Goal: Task Accomplishment & Management: Use online tool/utility

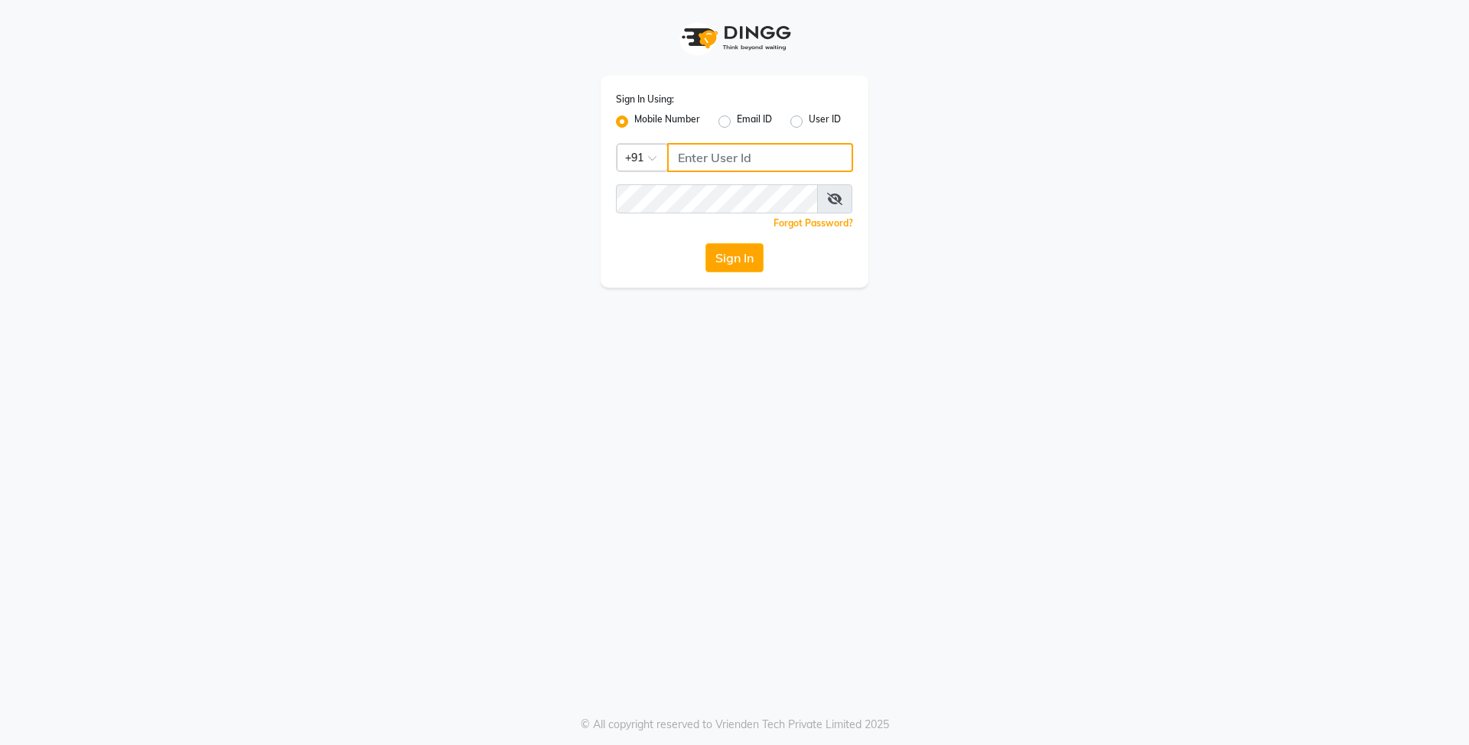
type input "8429421632"
drag, startPoint x: 0, startPoint y: 0, endPoint x: 732, endPoint y: 257, distance: 775.5
click at [732, 257] on button "Sign In" at bounding box center [735, 257] width 58 height 29
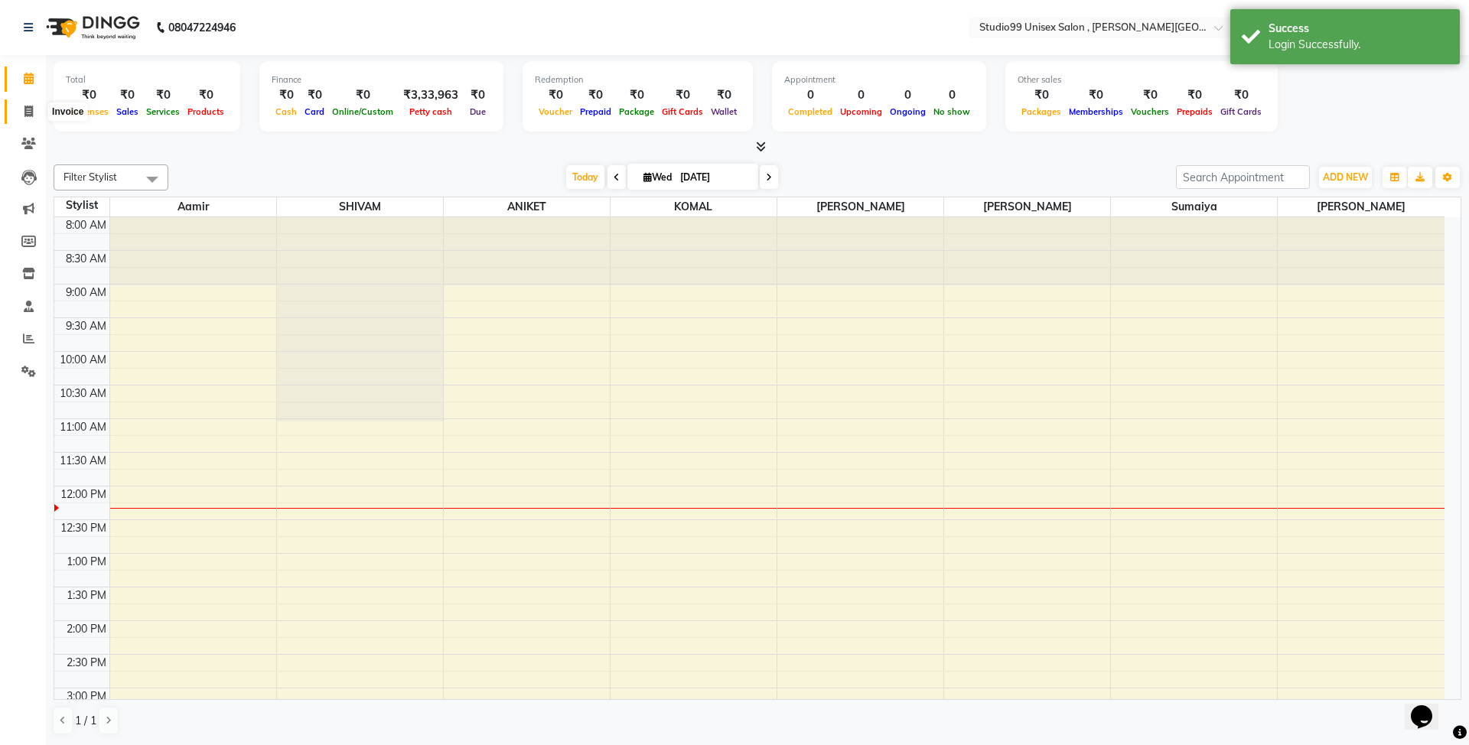
click at [37, 112] on span at bounding box center [28, 112] width 27 height 18
select select "7699"
select select "service"
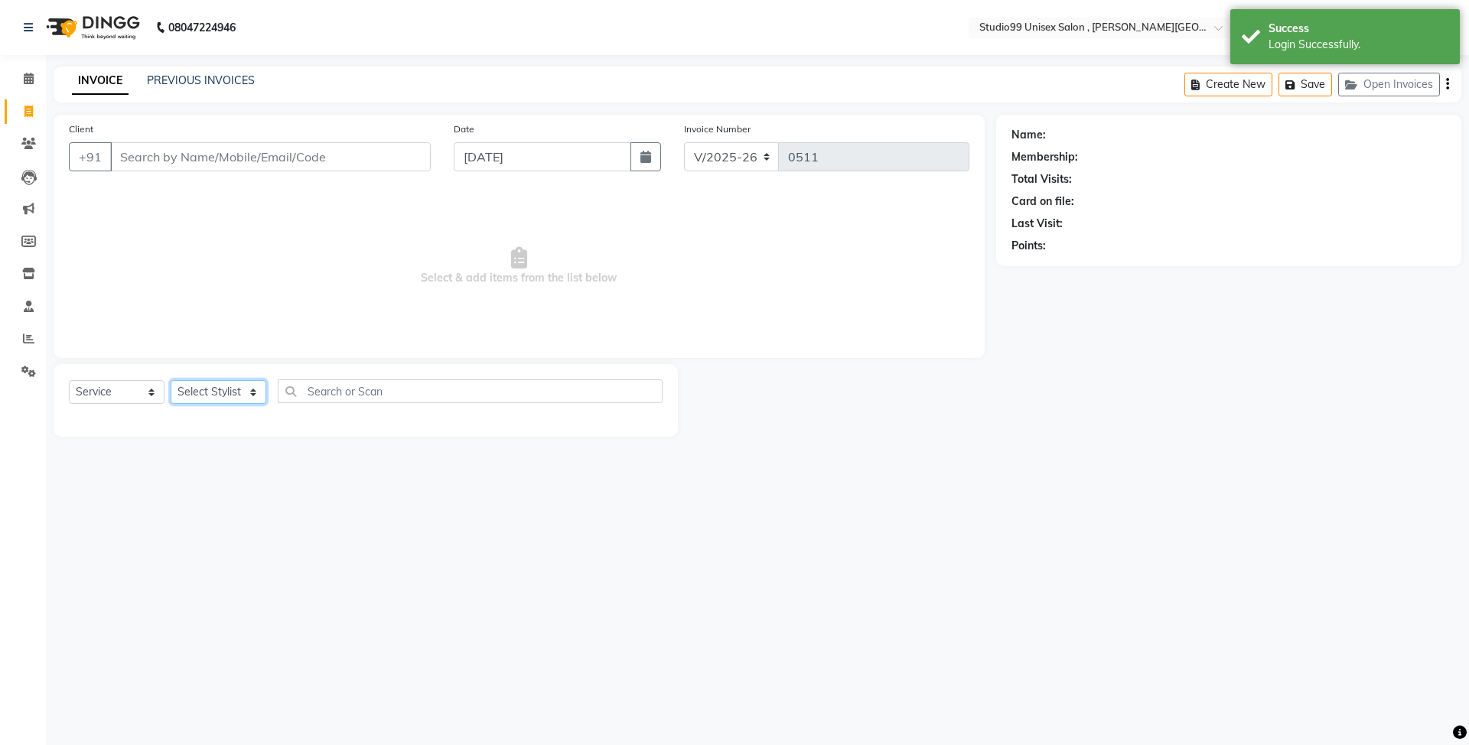
click at [248, 396] on select "Select Stylist Aamir Ali ANIKET FIROZ KOMAL Manager SAMIYA SHIVAM Sumaiya" at bounding box center [219, 392] width 96 height 24
select select "69101"
click at [171, 380] on select "Select Stylist Aamir Ali ANIKET FIROZ KOMAL Manager SAMIYA SHIVAM Sumaiya" at bounding box center [219, 392] width 96 height 24
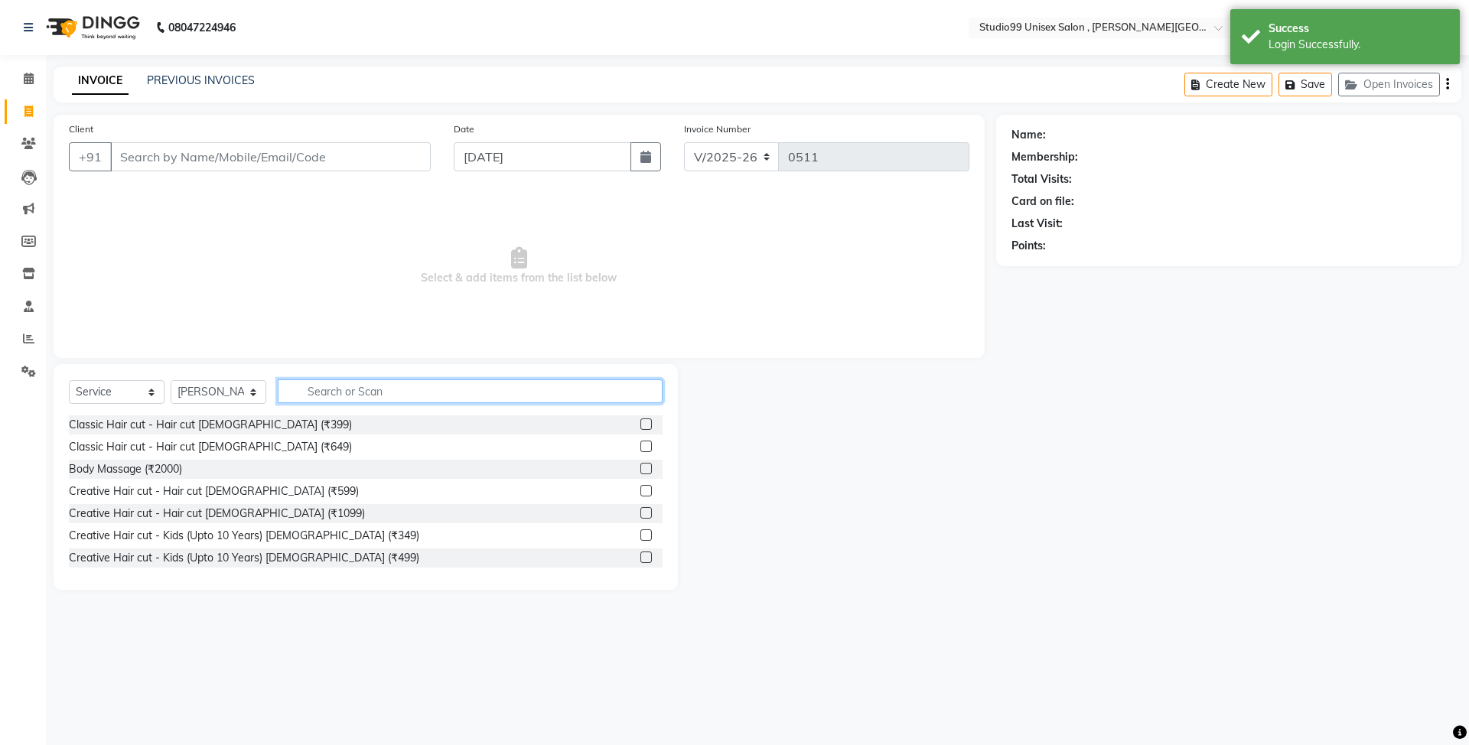
click at [351, 386] on input "text" at bounding box center [470, 392] width 385 height 24
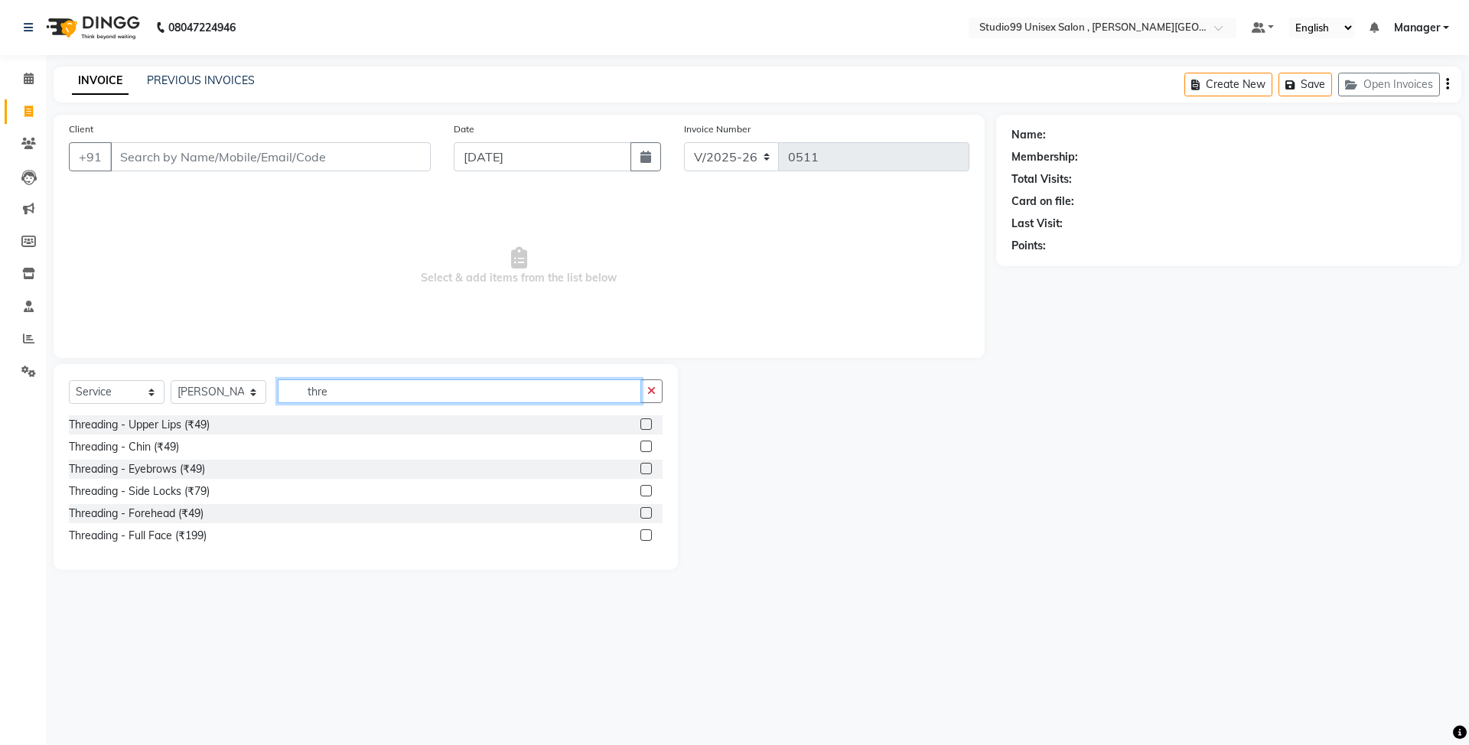
type input "thre"
click at [644, 426] on label at bounding box center [646, 424] width 11 height 11
click at [644, 426] on input "checkbox" at bounding box center [646, 425] width 10 height 10
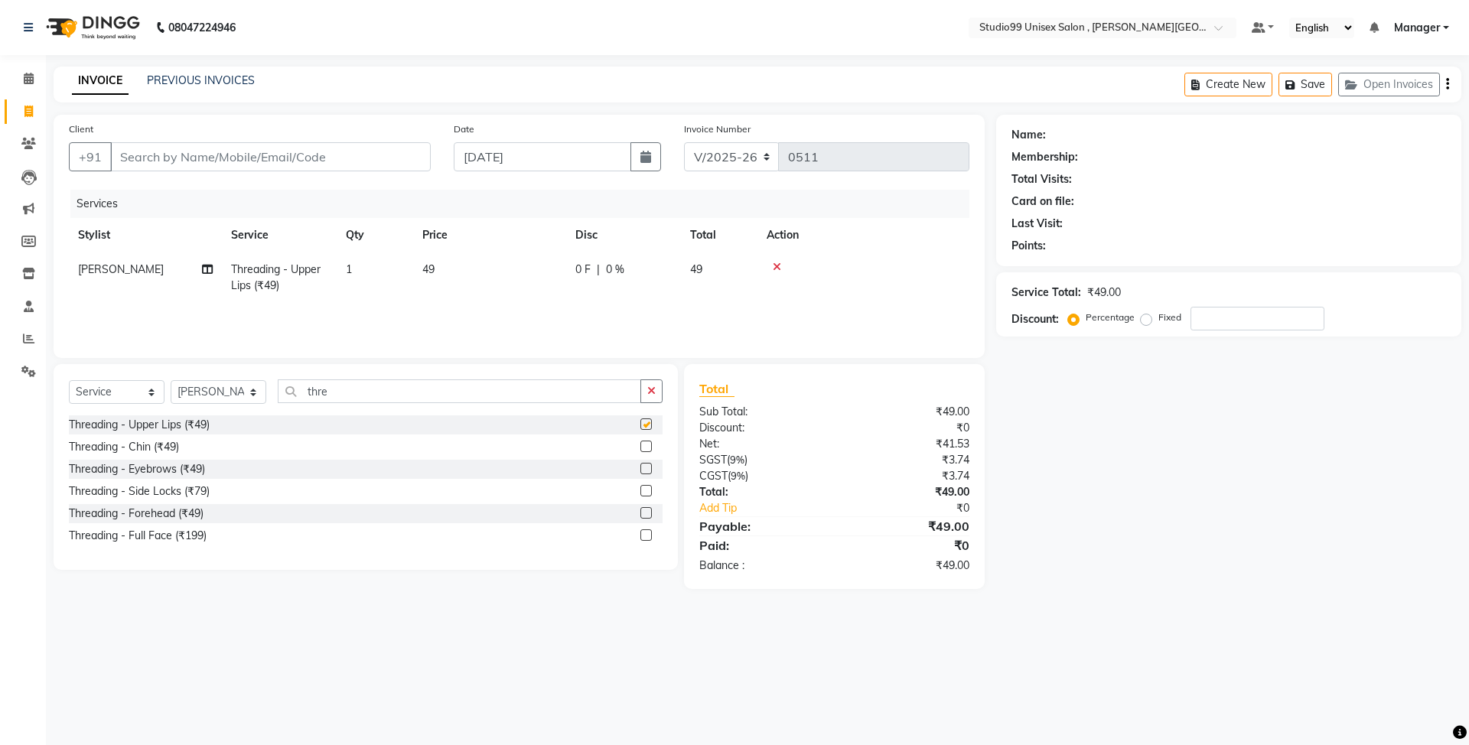
checkbox input "false"
click at [644, 445] on label at bounding box center [646, 446] width 11 height 11
click at [644, 445] on input "checkbox" at bounding box center [646, 447] width 10 height 10
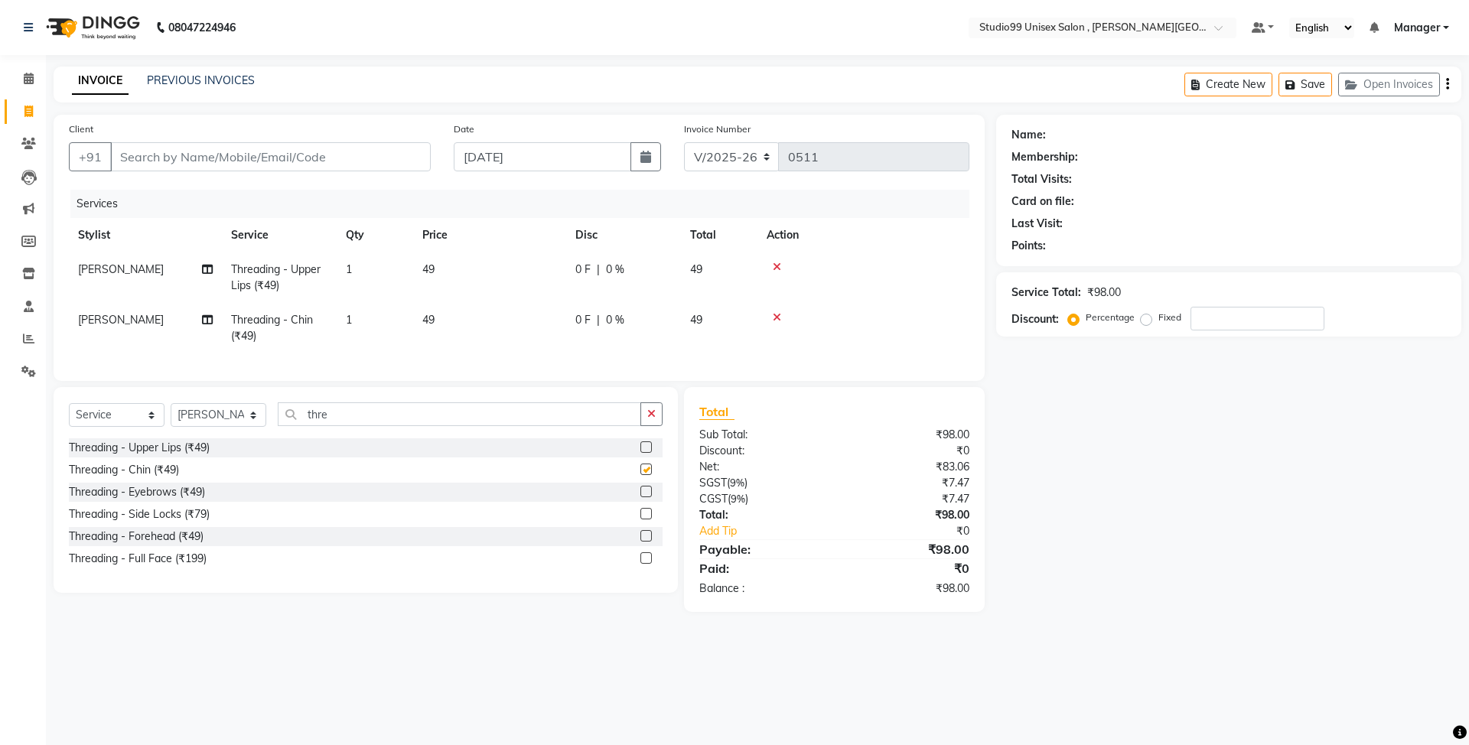
checkbox input "false"
click at [220, 420] on select "Select Stylist Aamir Ali ANIKET FIROZ KOMAL Manager SAMIYA SHIVAM Sumaiya" at bounding box center [219, 415] width 96 height 24
select select "83225"
click at [171, 419] on select "Select Stylist Aamir Ali ANIKET FIROZ KOMAL Manager SAMIYA SHIVAM Sumaiya" at bounding box center [219, 415] width 96 height 24
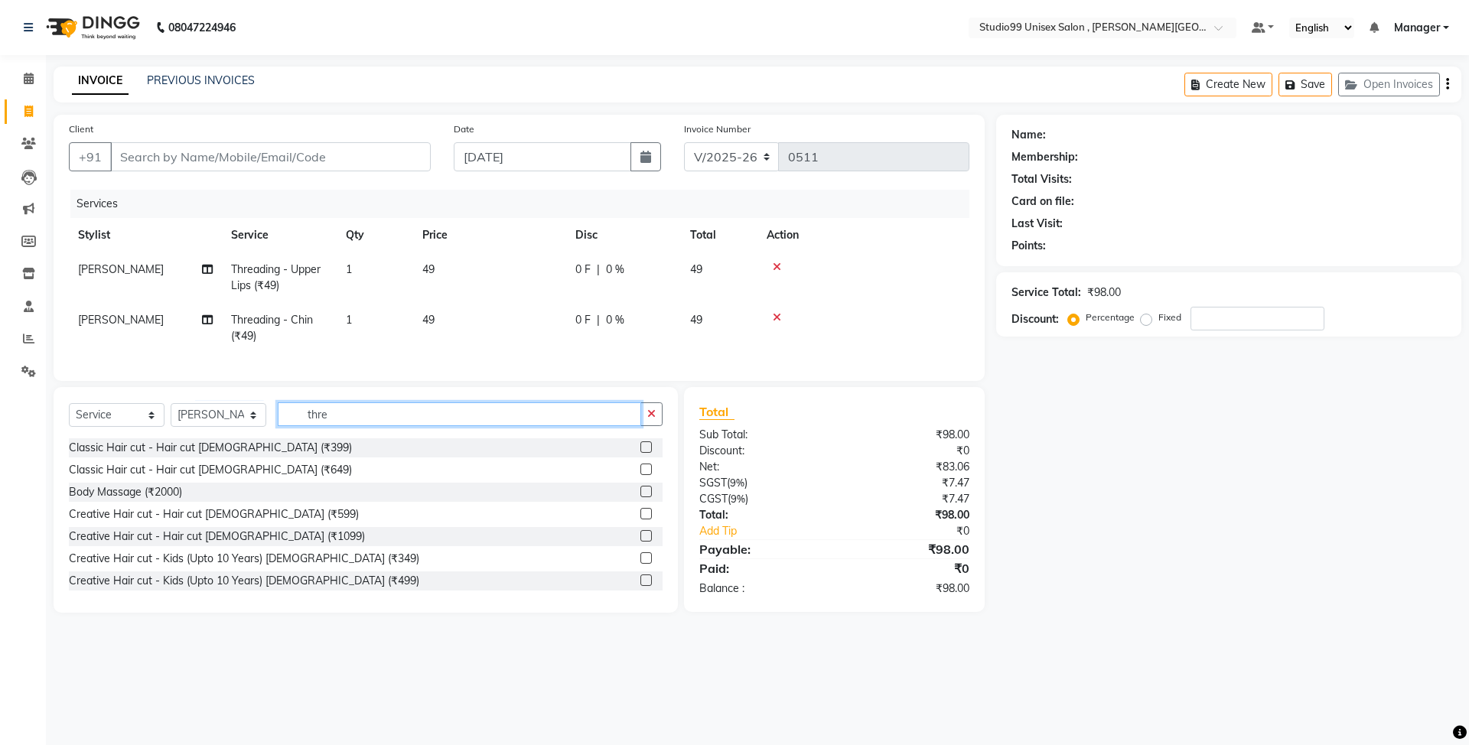
drag, startPoint x: 393, startPoint y: 424, endPoint x: 295, endPoint y: 424, distance: 97.2
click at [295, 424] on input "thre" at bounding box center [460, 415] width 364 height 24
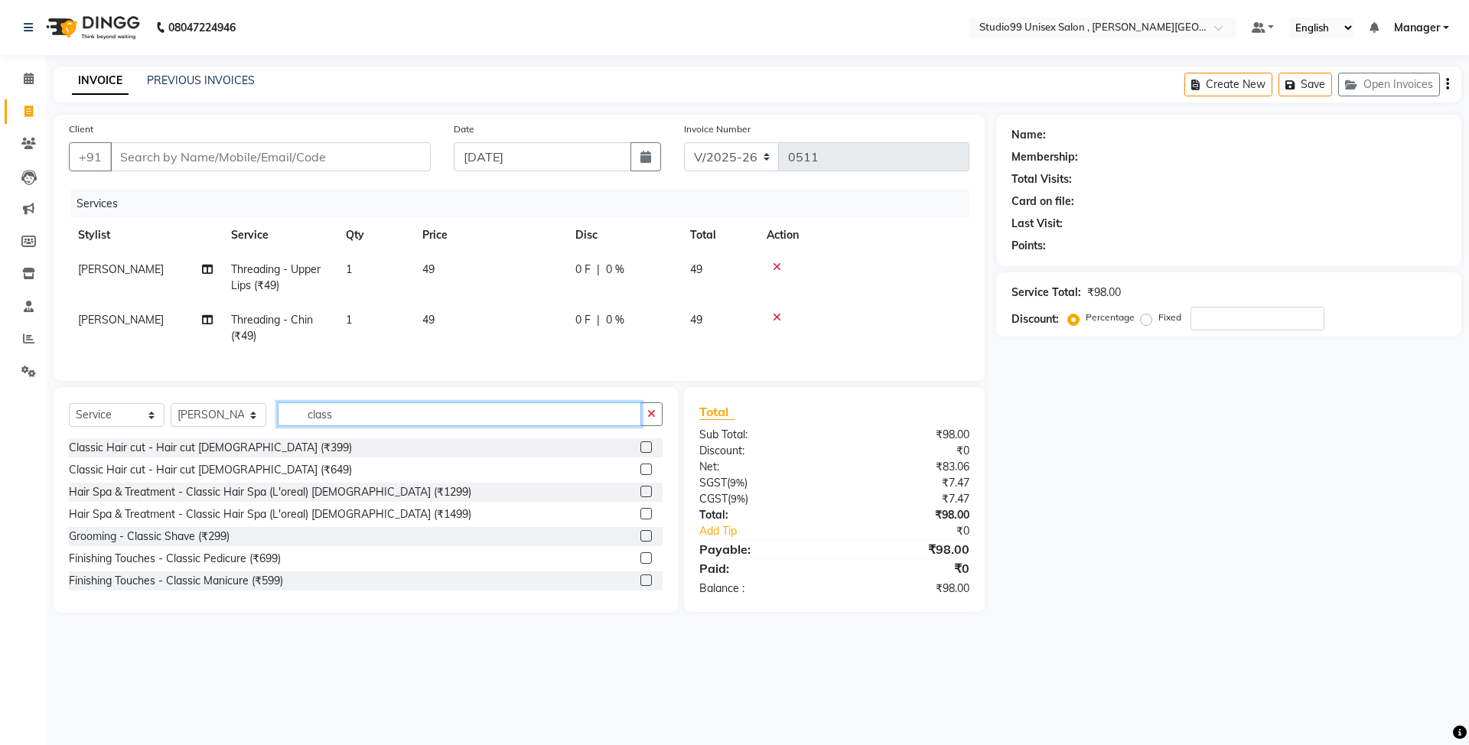
type input "class"
click at [641, 564] on label at bounding box center [646, 558] width 11 height 11
click at [641, 564] on input "checkbox" at bounding box center [646, 559] width 10 height 10
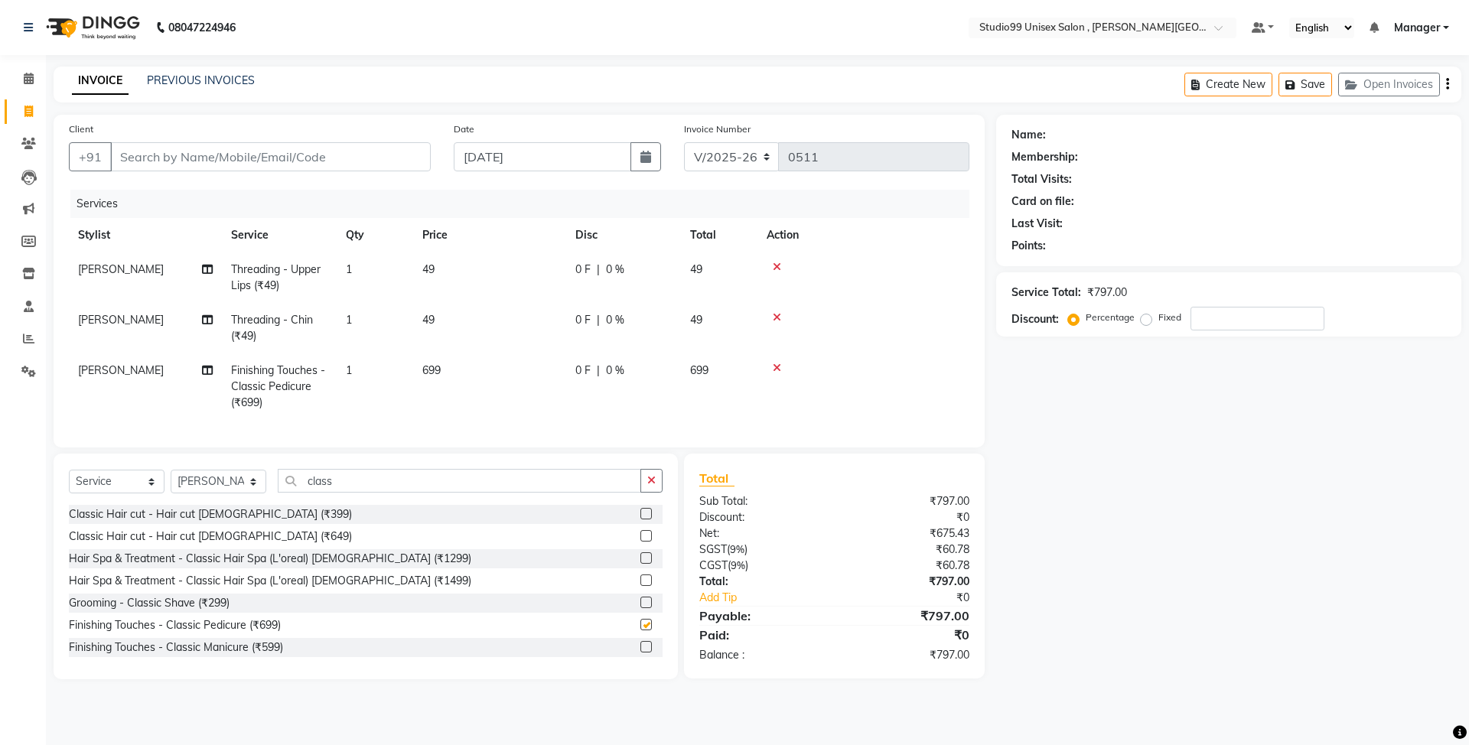
checkbox input "false"
click at [641, 653] on label at bounding box center [646, 646] width 11 height 11
click at [641, 653] on input "checkbox" at bounding box center [646, 648] width 10 height 10
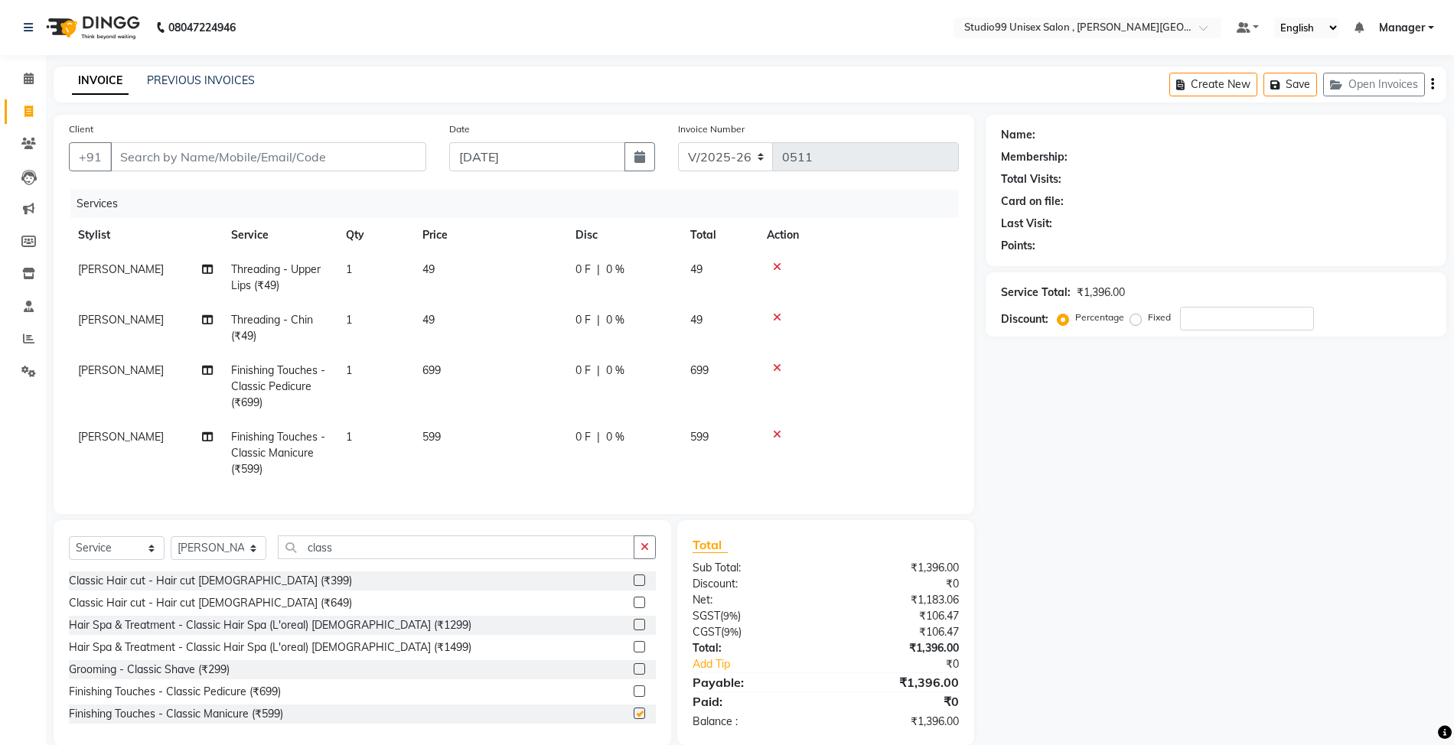
checkbox input "false"
click at [343, 167] on input "Client" at bounding box center [268, 156] width 316 height 29
click at [271, 157] on input "Client" at bounding box center [268, 156] width 316 height 29
type input "7"
type input "0"
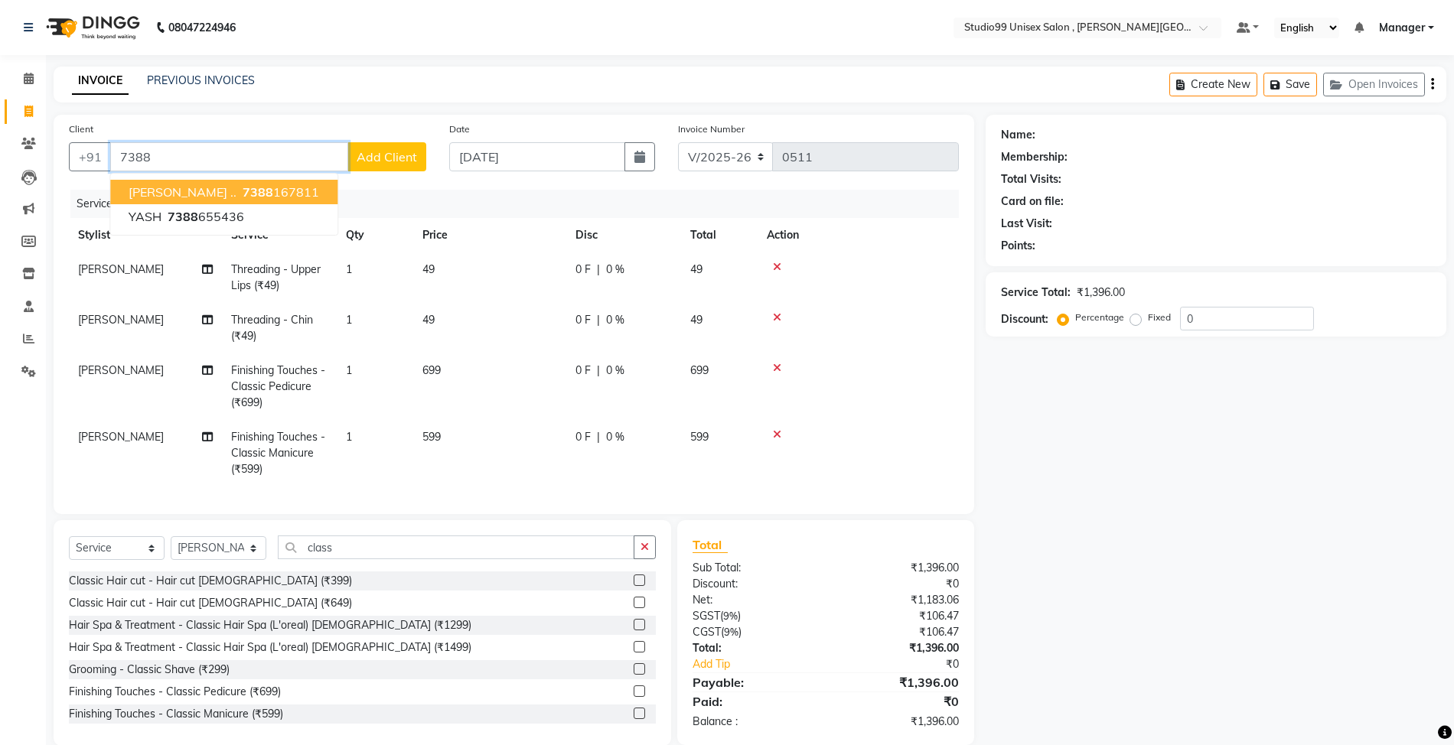
click at [240, 187] on ngb-highlight "7388 167811" at bounding box center [280, 191] width 80 height 15
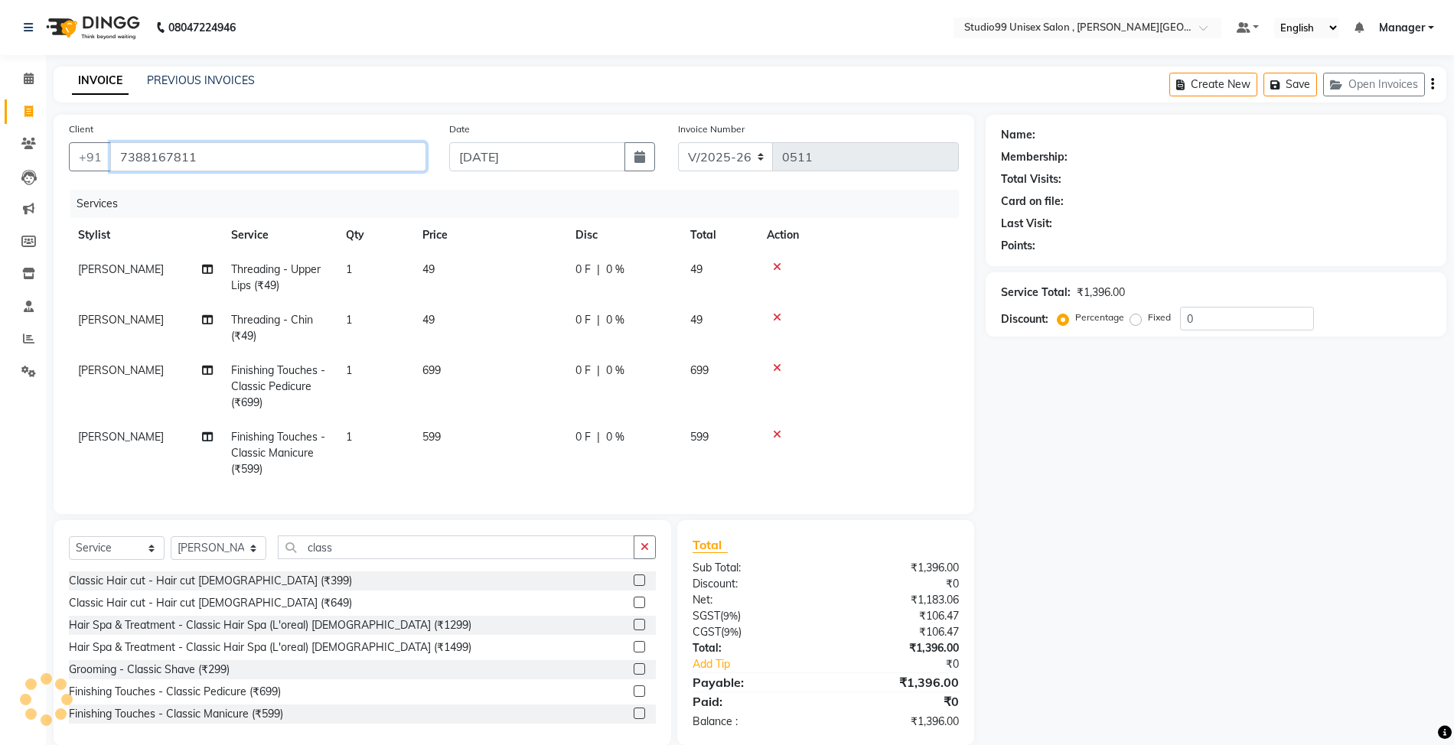
type input "7388167811"
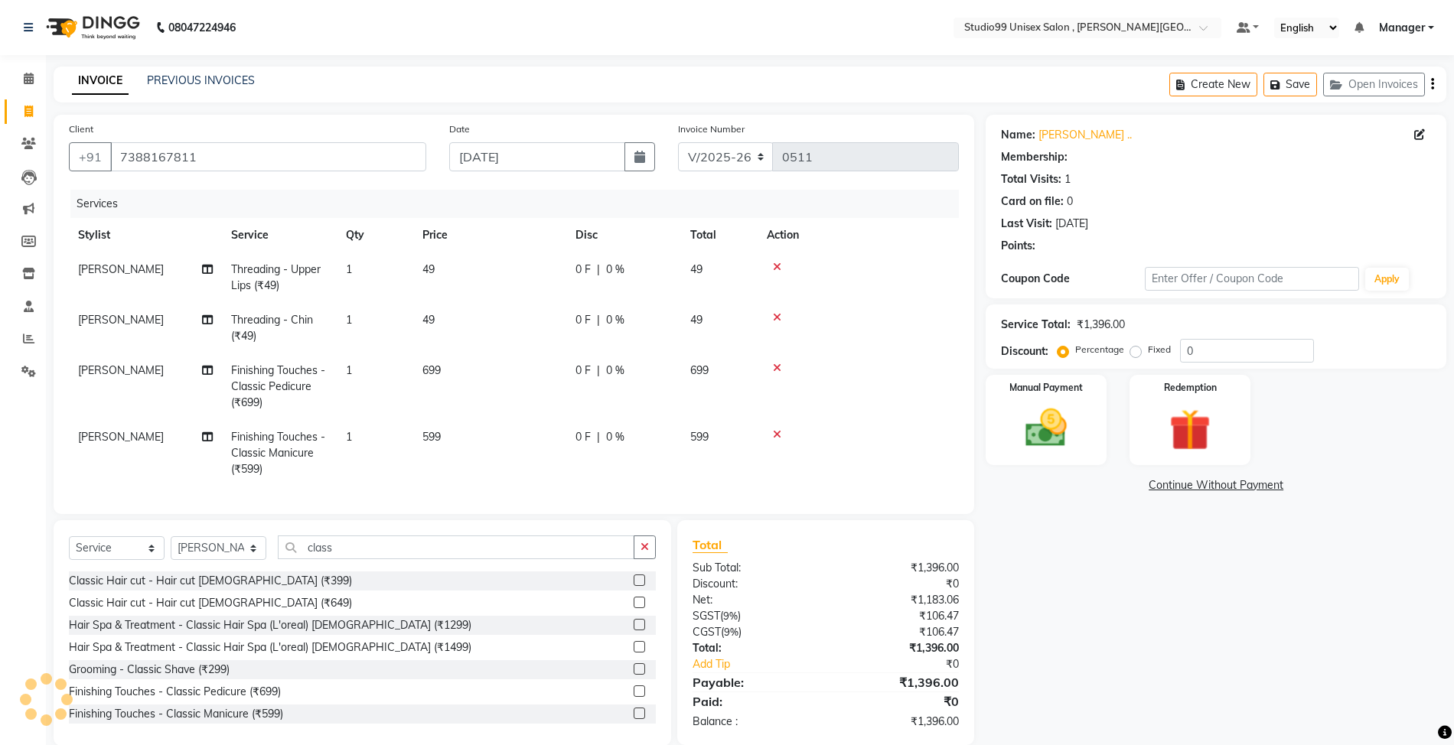
select select "1: Object"
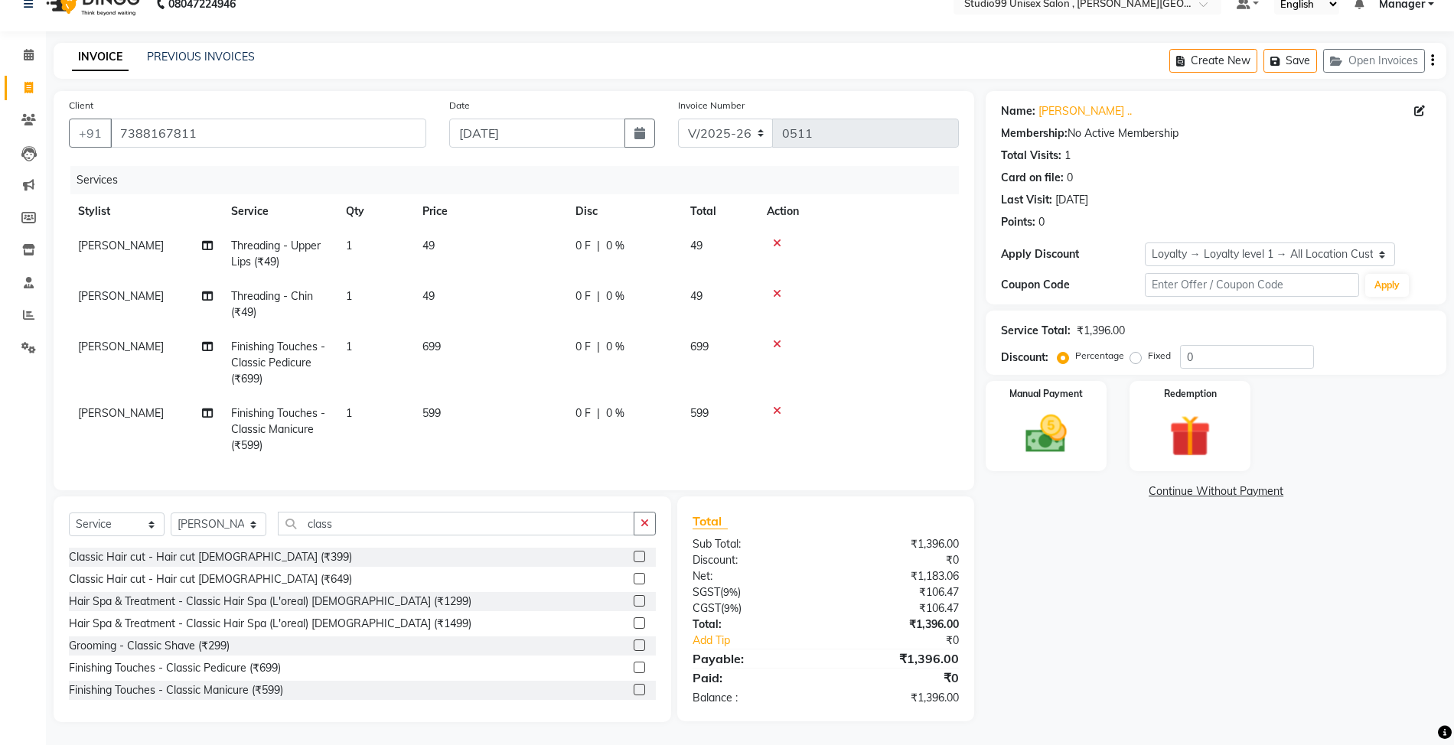
scroll to position [38, 0]
click at [1048, 417] on img at bounding box center [1046, 434] width 70 height 50
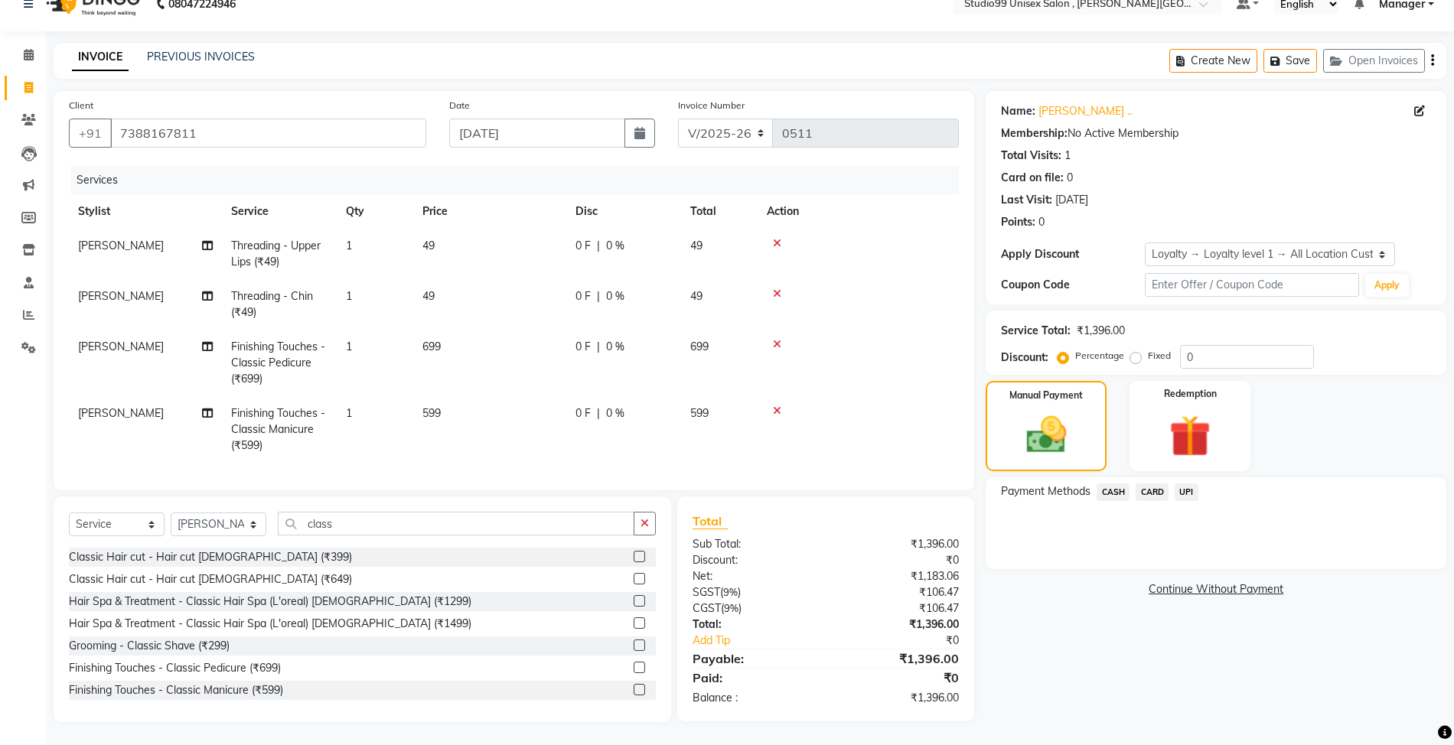
click at [1127, 484] on span "CASH" at bounding box center [1113, 493] width 33 height 18
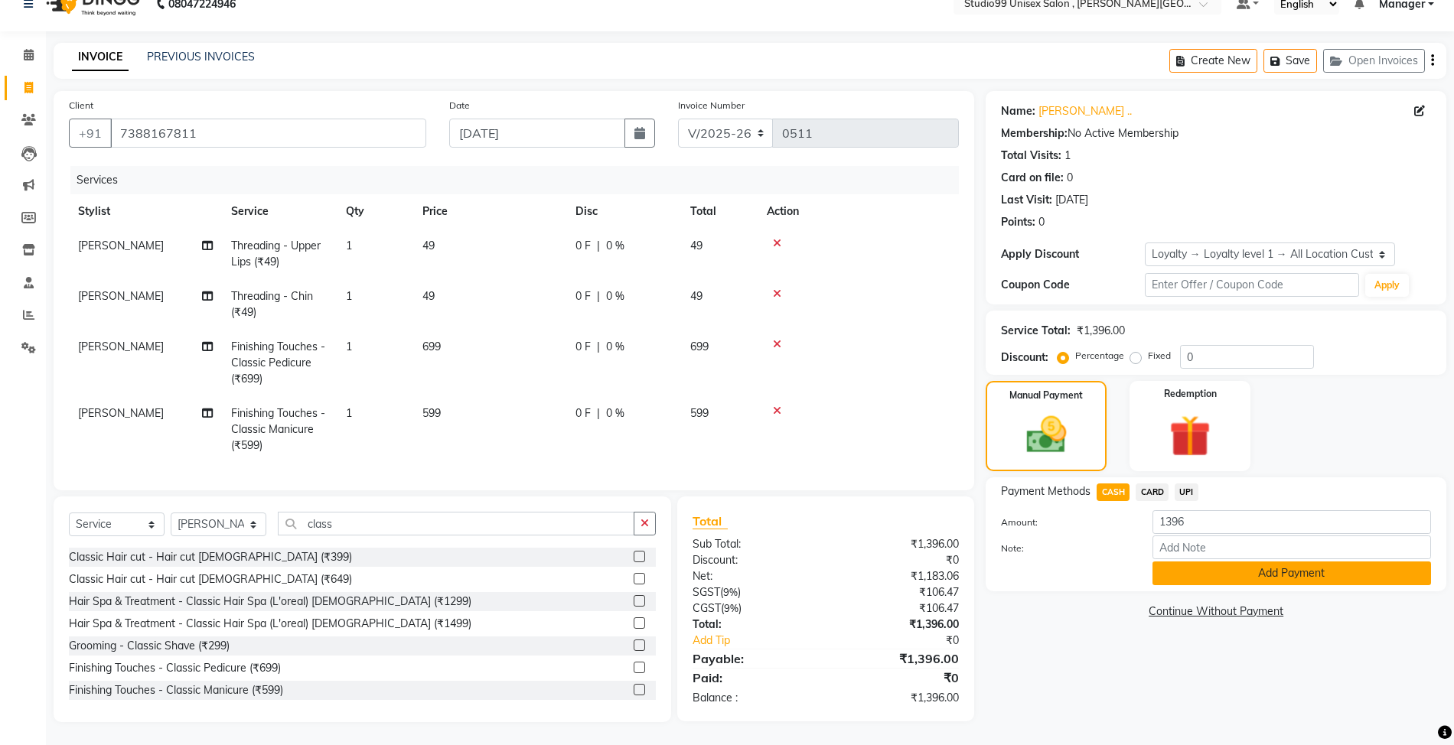
click at [1318, 562] on button "Add Payment" at bounding box center [1292, 574] width 279 height 24
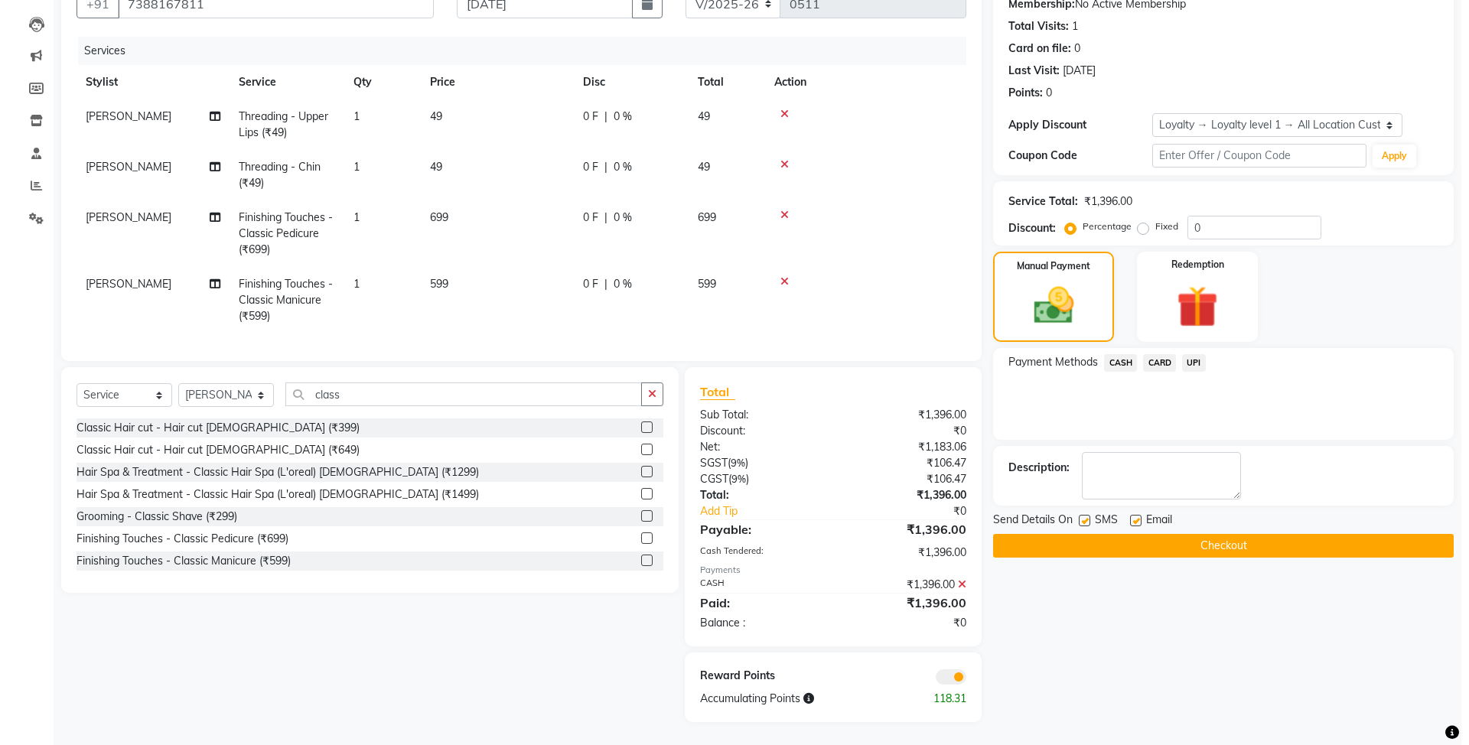
scroll to position [167, 0]
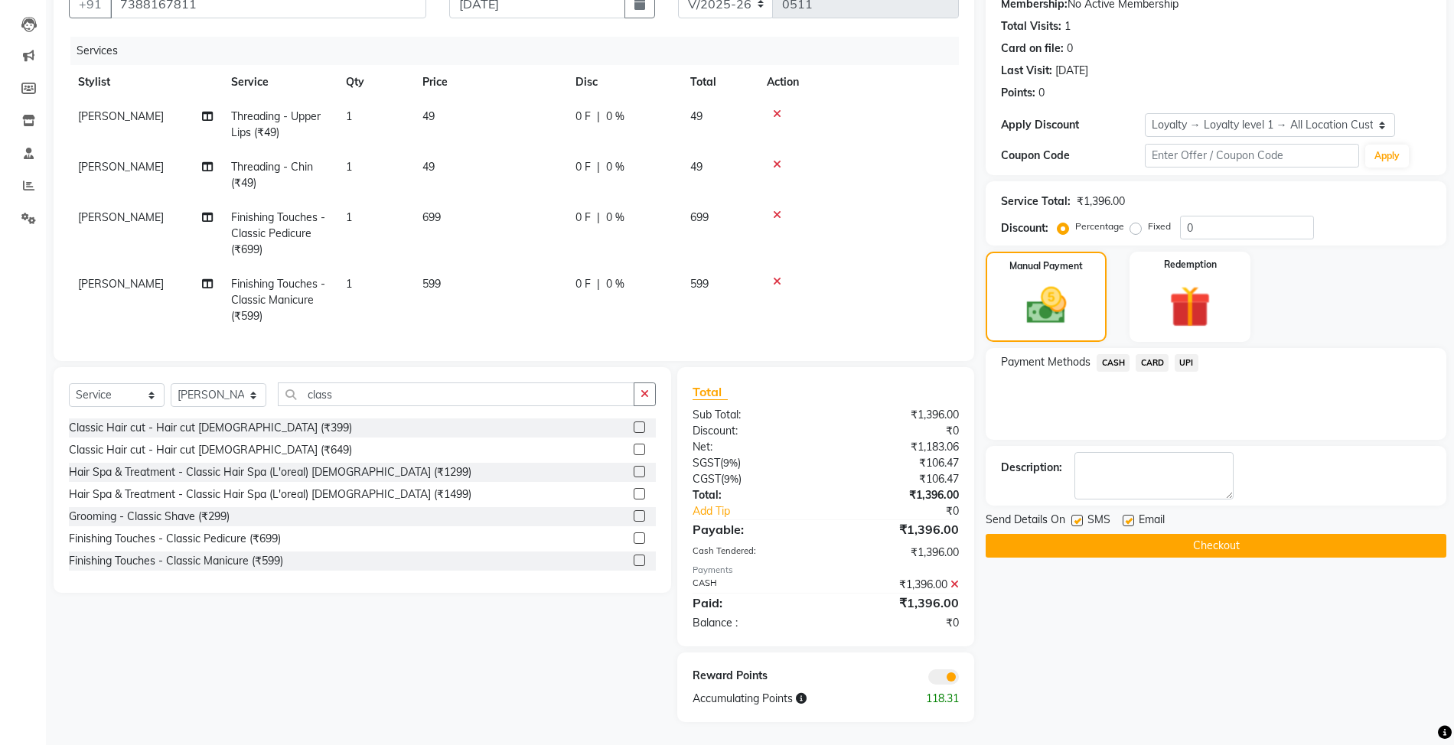
click at [954, 675] on span at bounding box center [943, 677] width 31 height 15
click at [959, 680] on input "checkbox" at bounding box center [959, 680] width 0 height 0
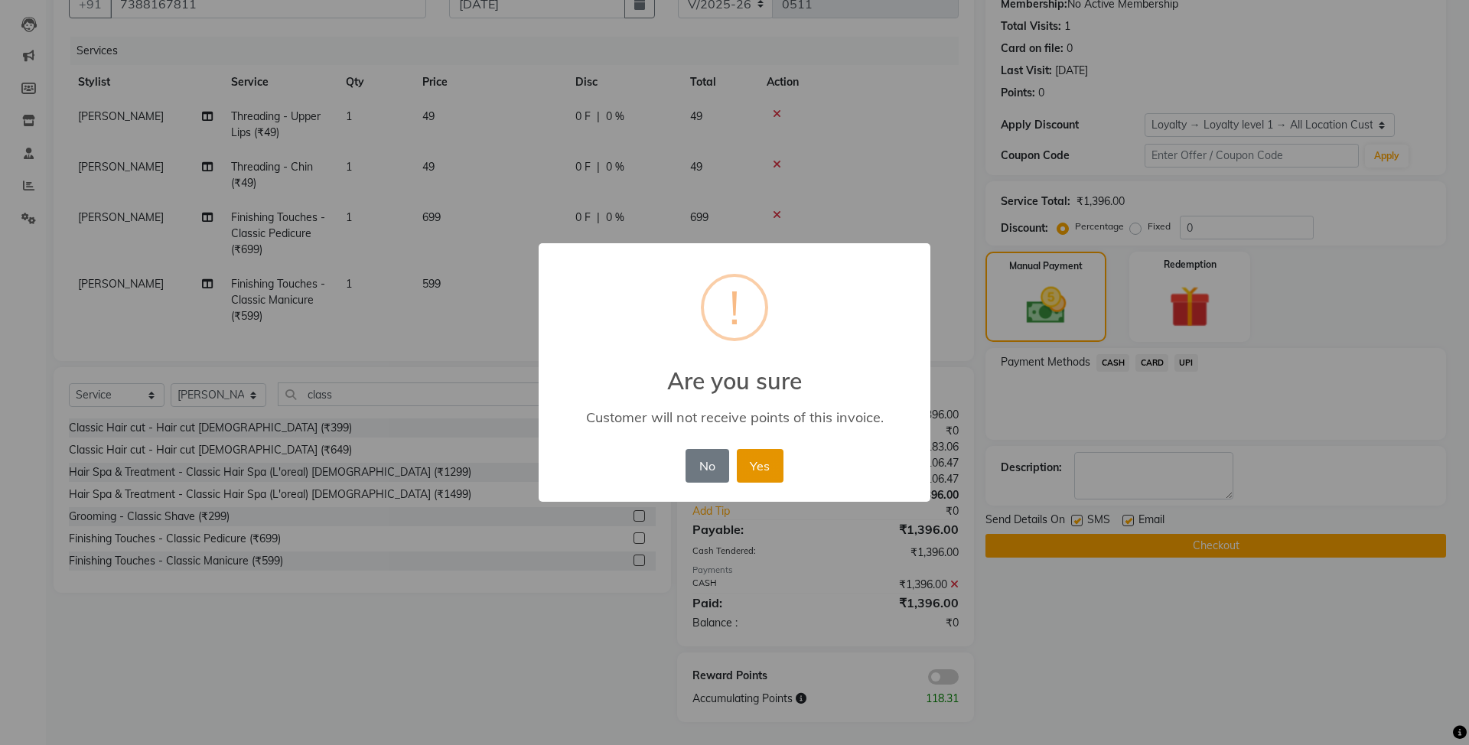
click at [774, 471] on button "Yes" at bounding box center [760, 466] width 47 height 34
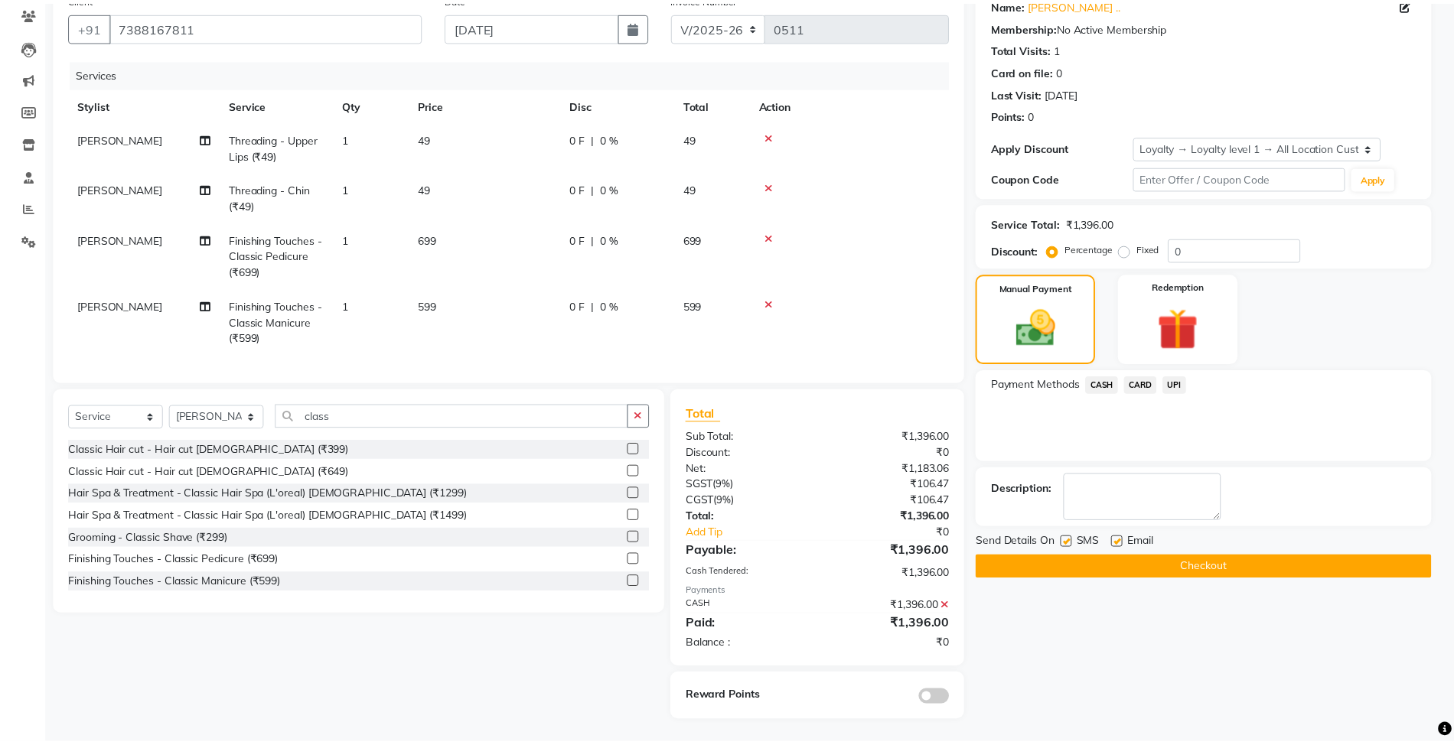
scroll to position [145, 0]
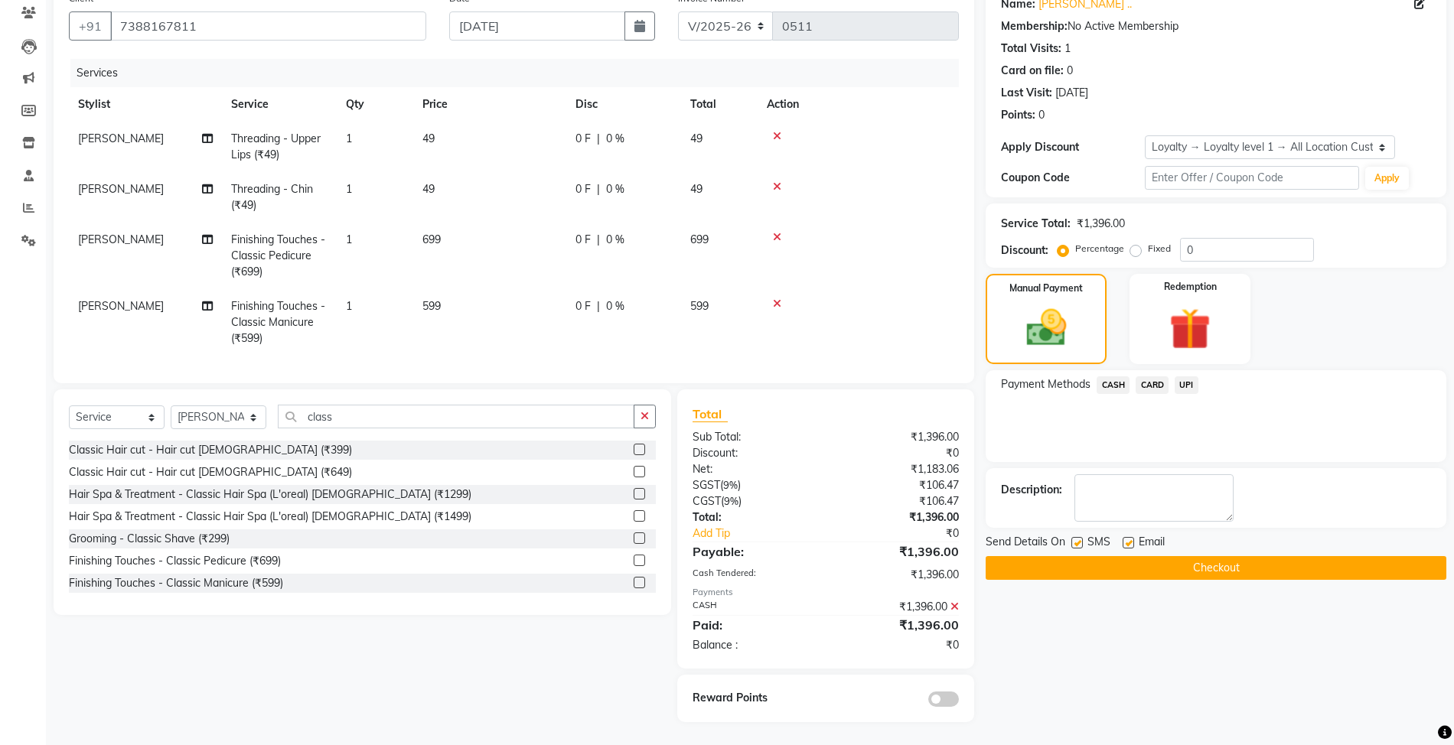
click at [1211, 556] on button "Checkout" at bounding box center [1216, 568] width 461 height 24
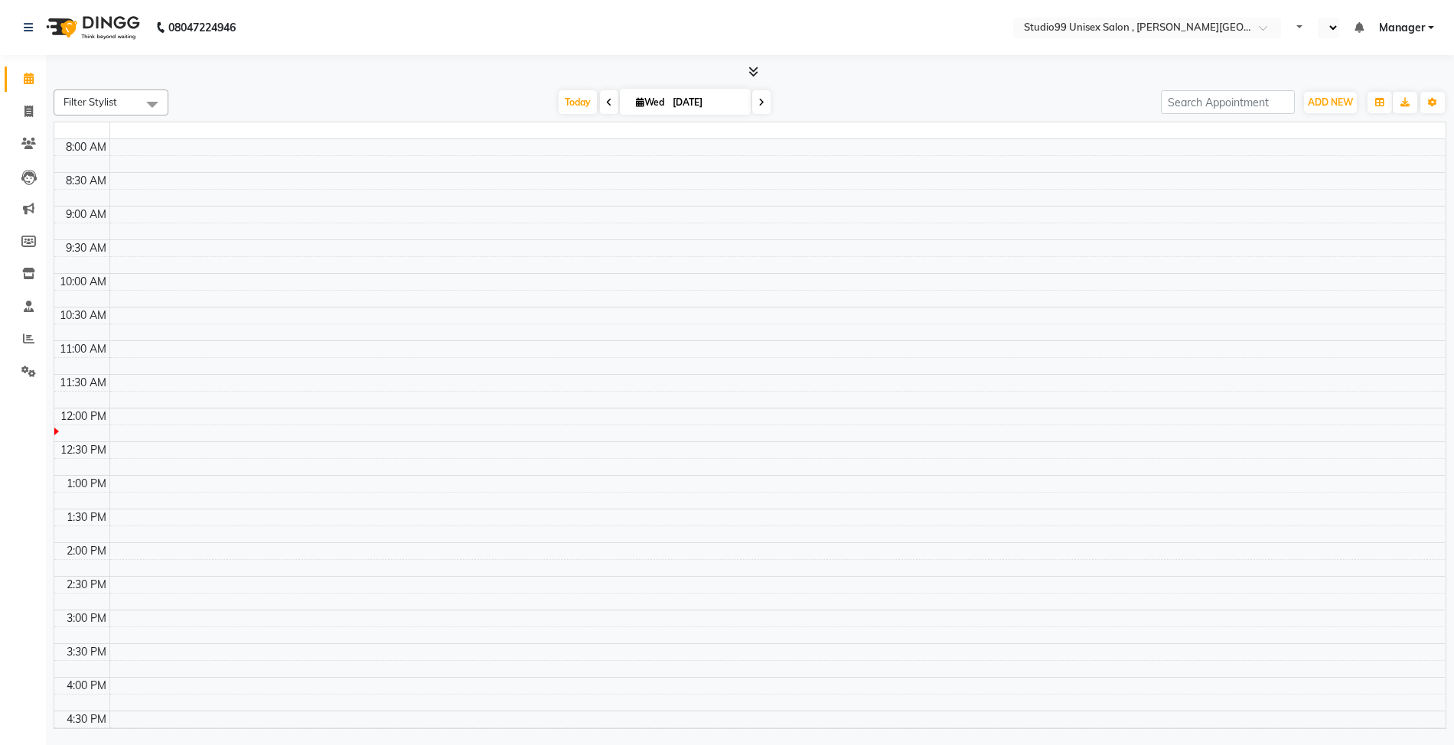
select select "en"
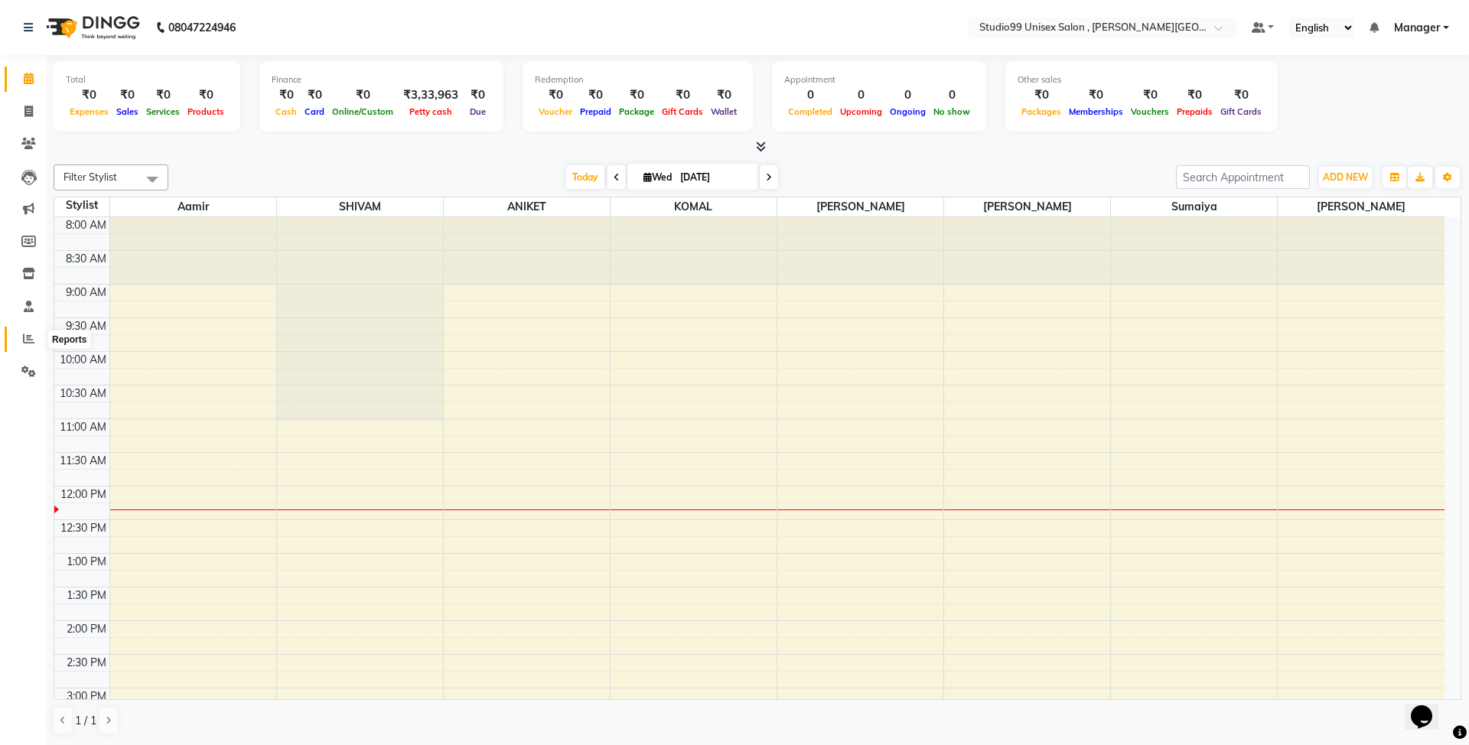
click at [21, 340] on span at bounding box center [28, 340] width 27 height 18
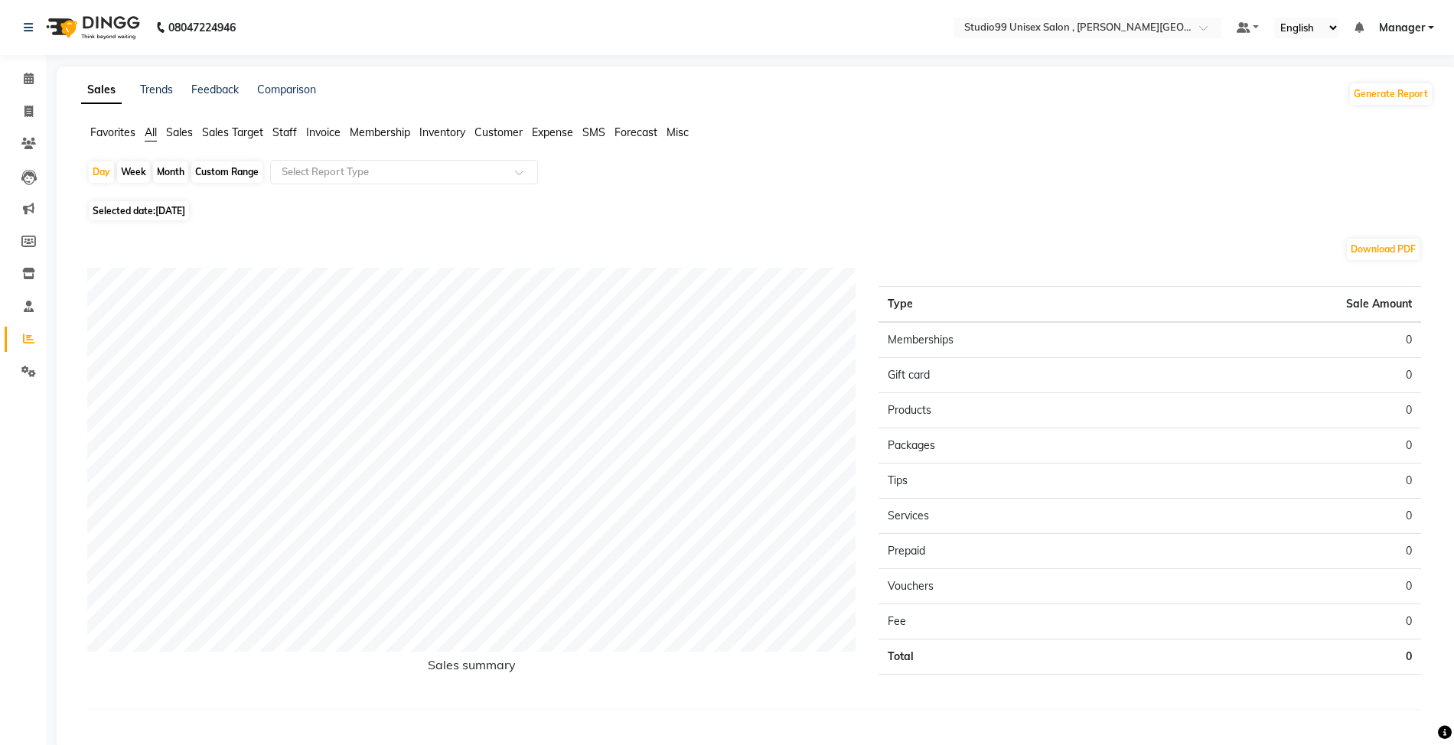
click at [292, 127] on span "Staff" at bounding box center [284, 133] width 24 height 14
click at [165, 175] on div "Month" at bounding box center [170, 171] width 35 height 21
select select "9"
select select "2025"
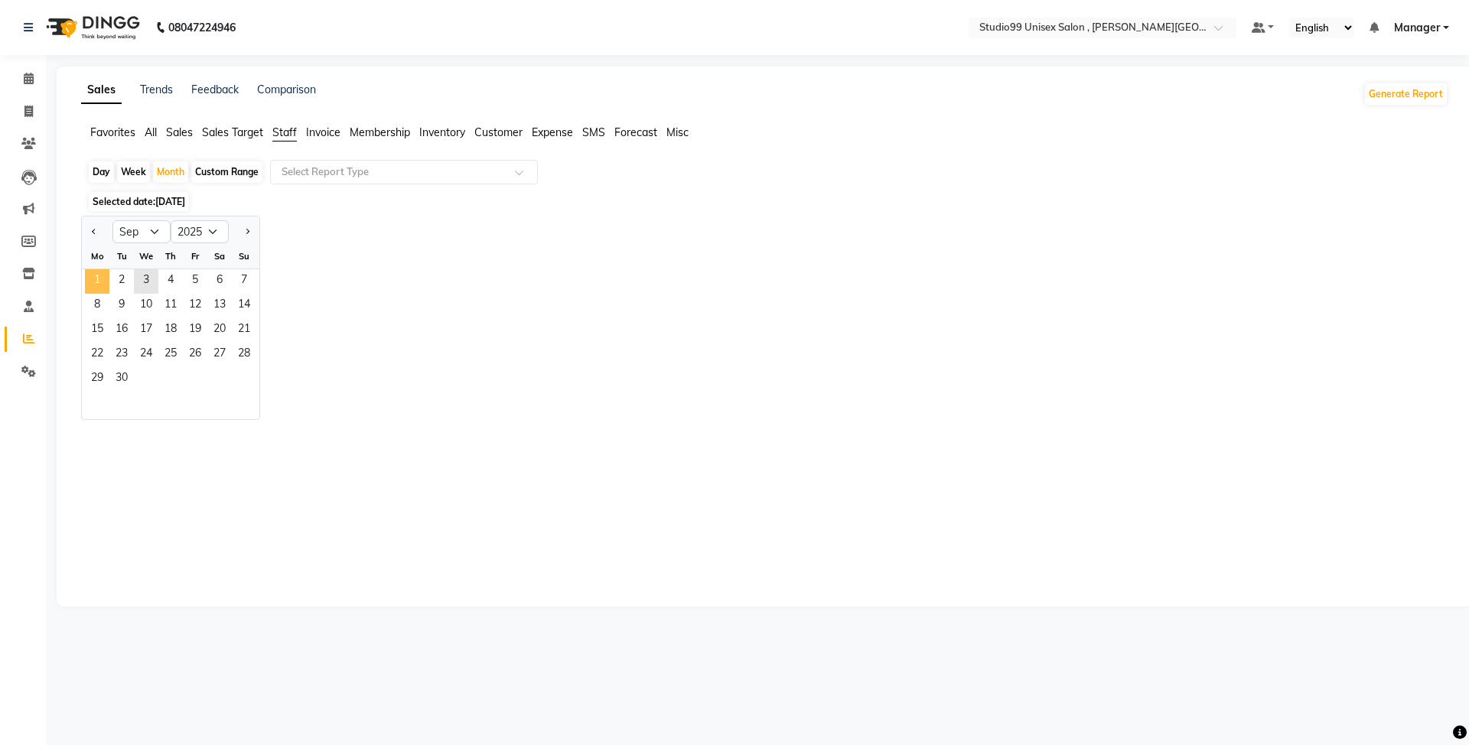
click at [102, 292] on span "1" at bounding box center [97, 281] width 24 height 24
